Goal: Task Accomplishment & Management: Use online tool/utility

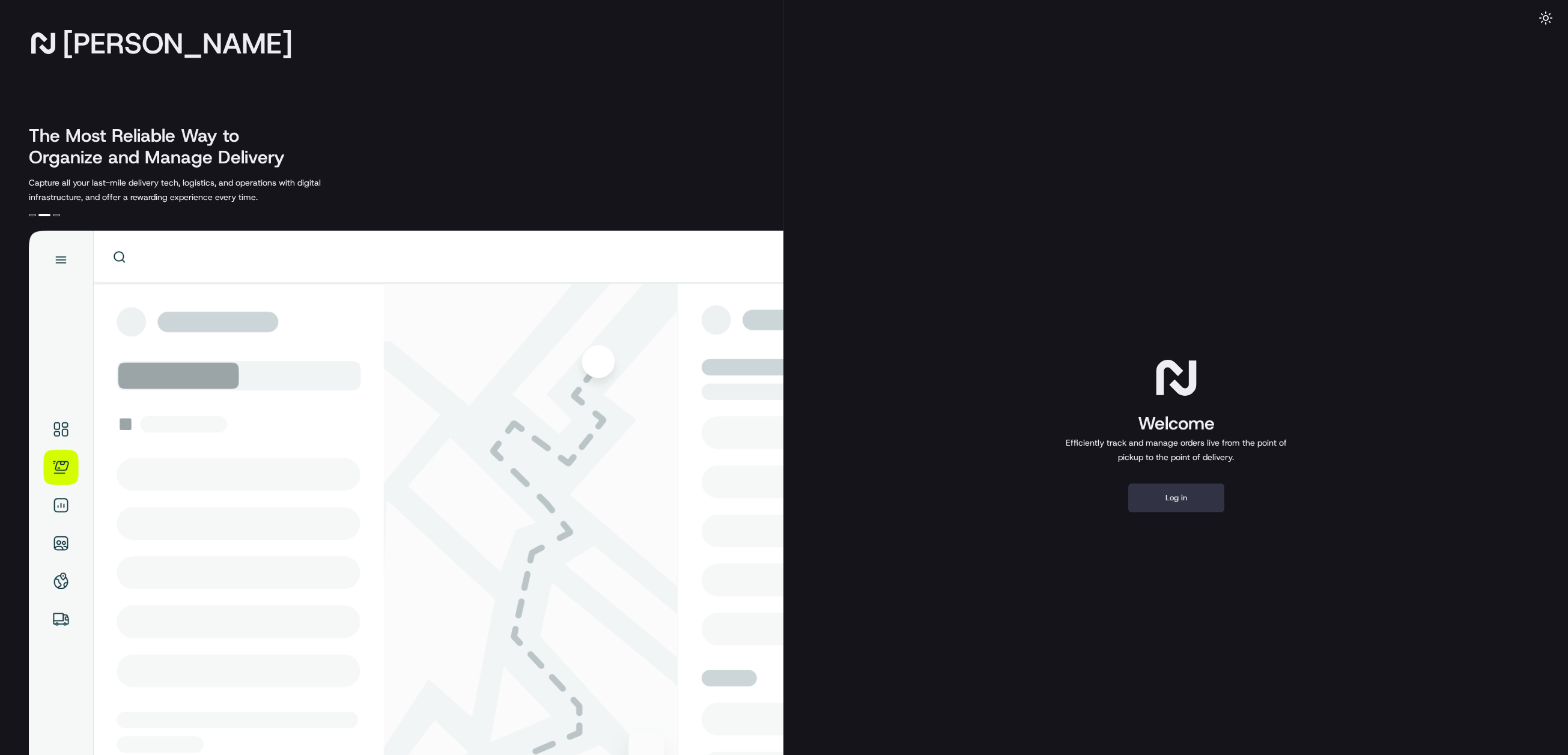
click at [1186, 492] on button "Log in" at bounding box center [1175, 498] width 96 height 29
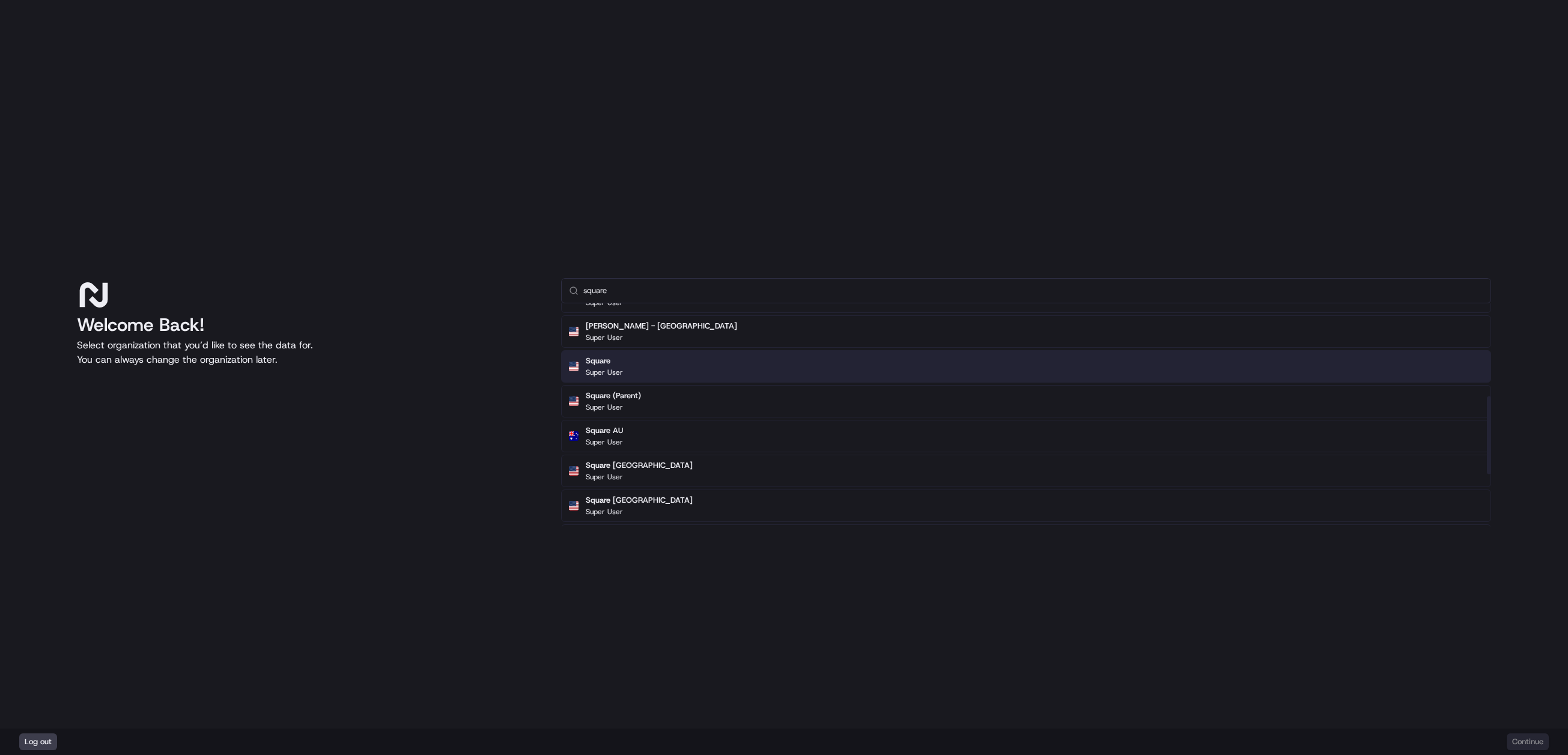
scroll to position [270, 0]
type input "square"
click at [655, 373] on div "Square Super User" at bounding box center [1026, 365] width 930 height 33
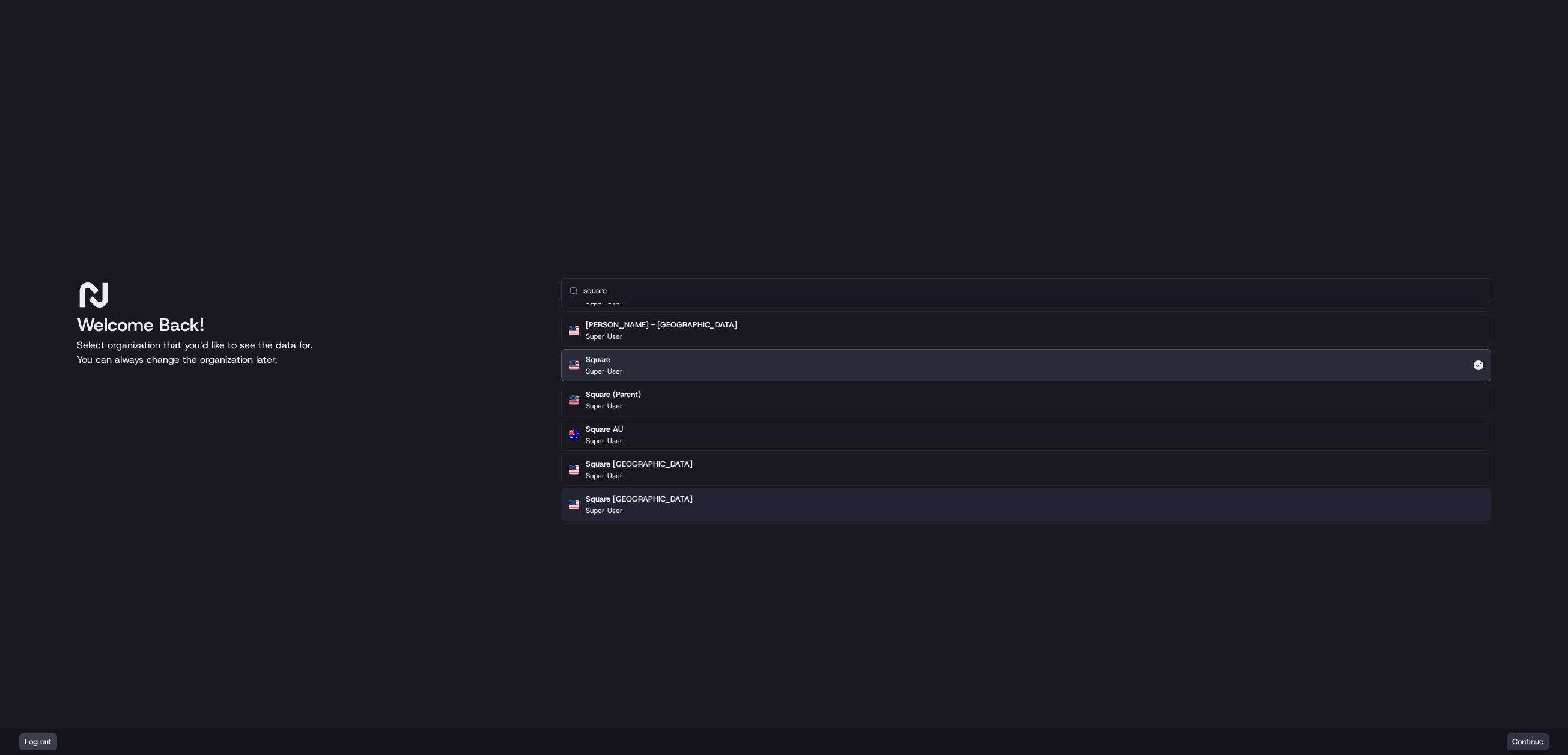
click at [1533, 736] on button "Continue" at bounding box center [1527, 741] width 42 height 16
